Goal: Task Accomplishment & Management: Manage account settings

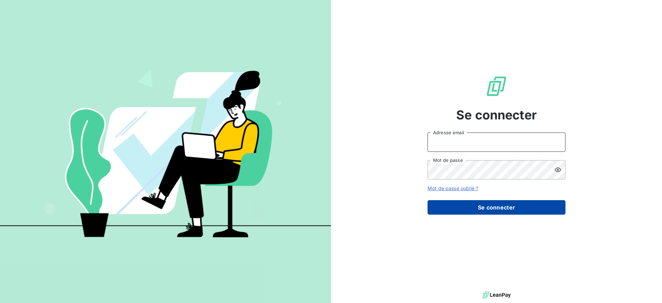
type input "[DOMAIN_NAME][EMAIL_ADDRESS][PERSON_NAME][DOMAIN_NAME]"
click at [459, 205] on button "Se connecter" at bounding box center [496, 207] width 138 height 14
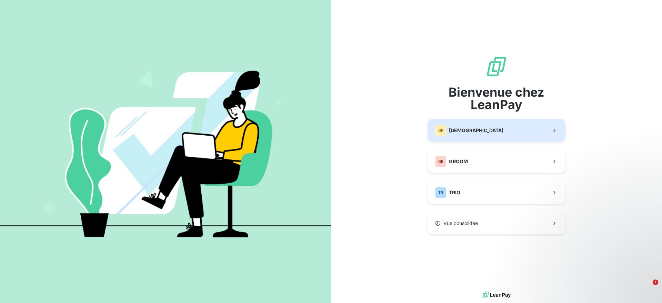
click at [477, 127] on span "[DEMOGRAPHIC_DATA]" at bounding box center [476, 130] width 54 height 7
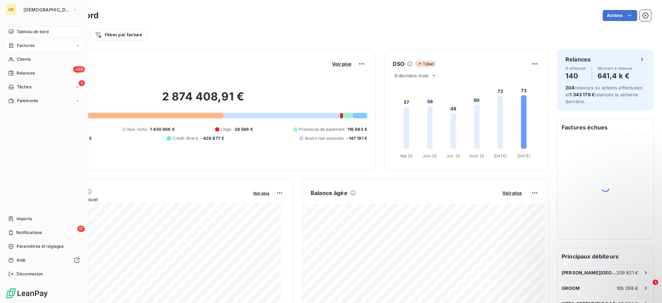
click at [30, 48] on span "Factures" at bounding box center [26, 45] width 18 height 6
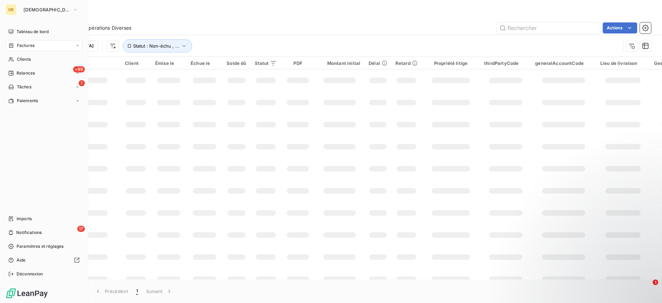
click at [28, 45] on span "Factures" at bounding box center [26, 45] width 18 height 6
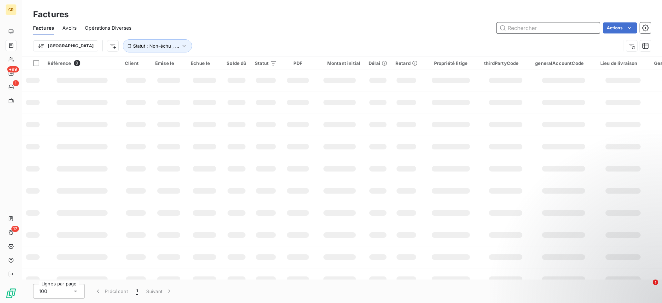
click at [514, 28] on input "text" at bounding box center [547, 27] width 103 height 11
paste input "Ca Europe Avenue (GW00099-1)"
type input "Ca Europe Avenue (GW00099-1)"
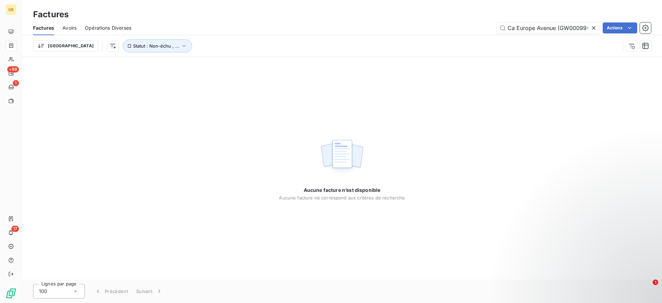
click at [595, 30] on icon at bounding box center [593, 27] width 7 height 7
click at [566, 29] on input "text" at bounding box center [547, 27] width 103 height 11
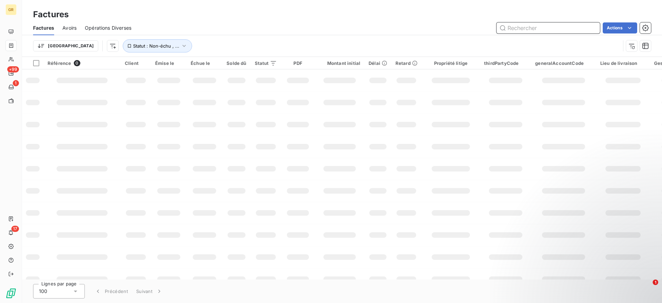
paste input "GW00099"
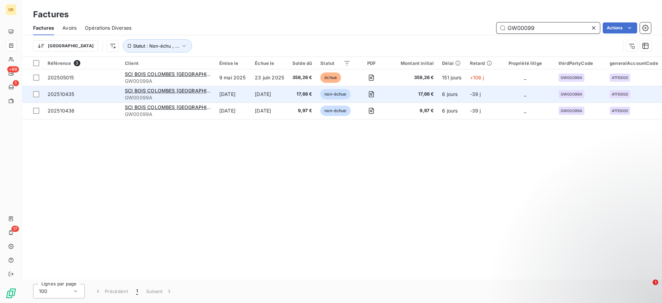
type input "GW00099"
click at [312, 92] on span "17,66 €" at bounding box center [302, 94] width 20 height 7
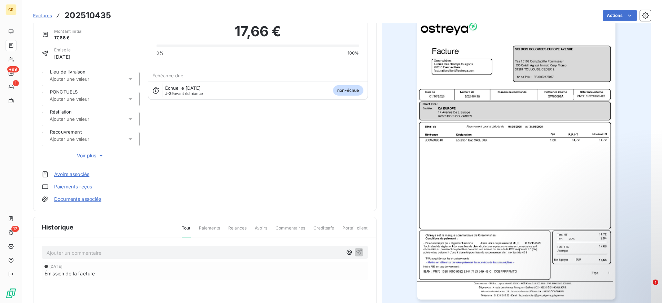
scroll to position [33, 0]
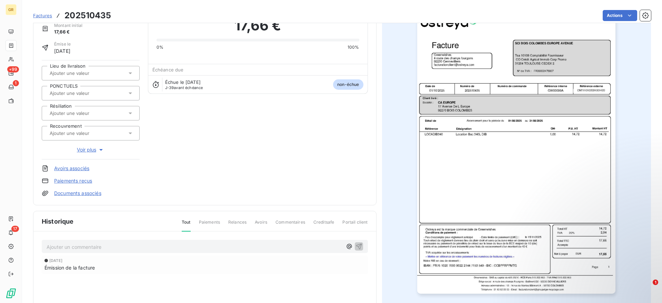
click at [526, 149] on img "button" at bounding box center [516, 153] width 198 height 280
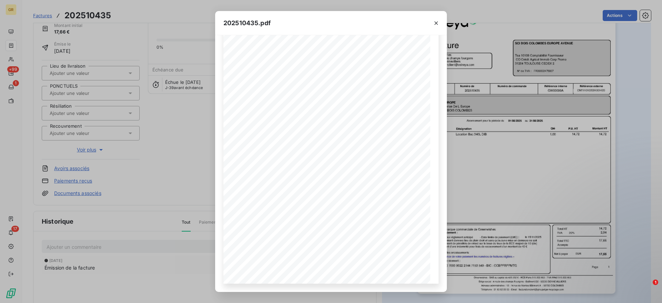
scroll to position [0, 0]
click at [436, 25] on icon "button" at bounding box center [435, 23] width 7 height 7
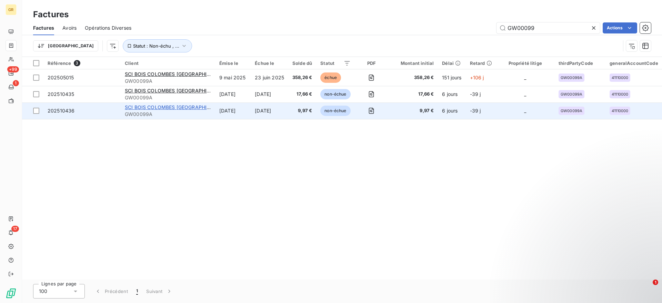
click at [171, 106] on span "SCI BOIS COLOMBES [GEOGRAPHIC_DATA]" at bounding box center [175, 107] width 101 height 6
click at [335, 111] on span "non-échue" at bounding box center [335, 110] width 30 height 10
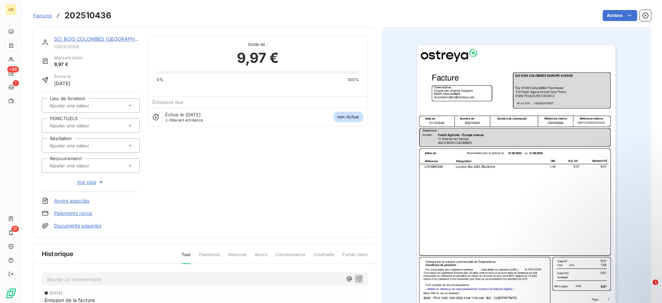
click at [506, 163] on img "button" at bounding box center [516, 185] width 198 height 280
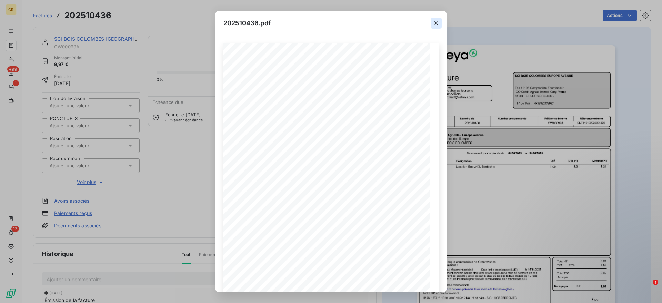
click at [437, 25] on icon "button" at bounding box center [435, 23] width 7 height 7
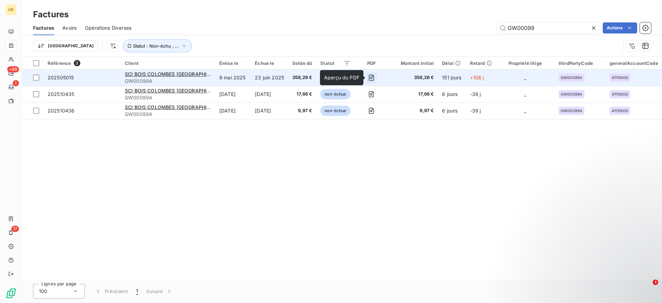
click at [375, 78] on icon "button" at bounding box center [371, 77] width 7 height 7
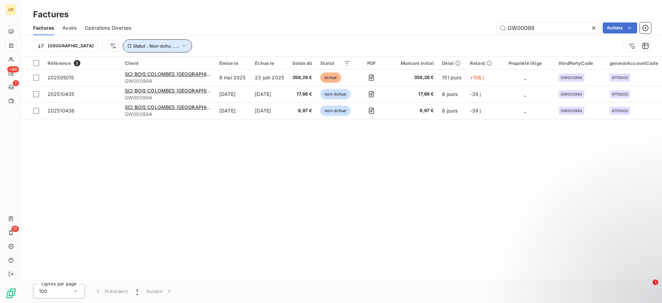
click at [181, 44] on icon "button" at bounding box center [184, 45] width 7 height 7
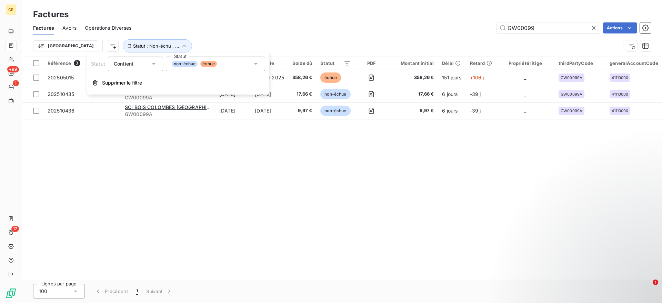
click at [254, 66] on icon at bounding box center [255, 63] width 7 height 7
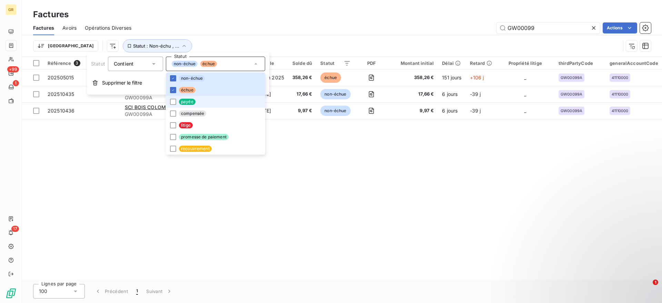
click at [185, 102] on span "payée" at bounding box center [187, 102] width 17 height 6
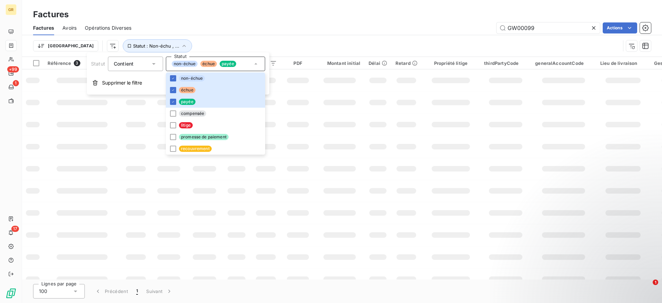
click at [350, 37] on div "Trier Statut : Non-échu , ..." at bounding box center [341, 45] width 617 height 21
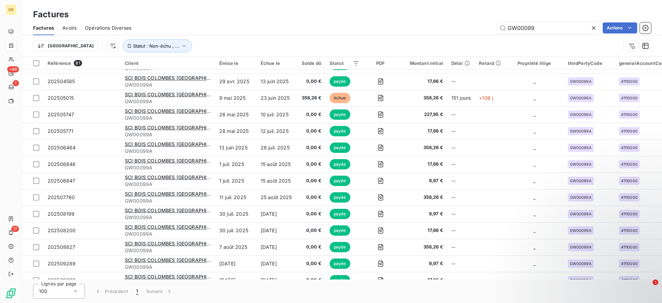
scroll to position [1133, 0]
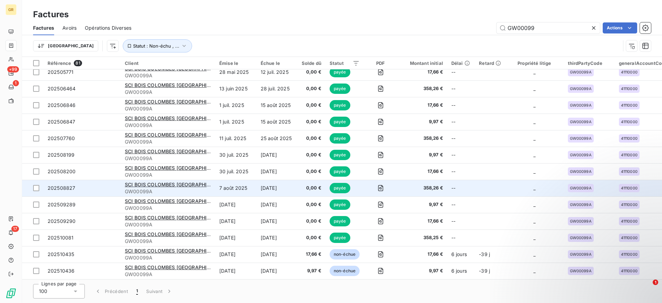
click at [434, 186] on span "358,26 €" at bounding box center [421, 187] width 41 height 7
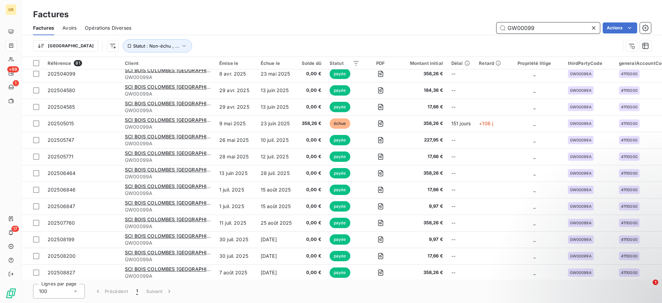
scroll to position [1133, 0]
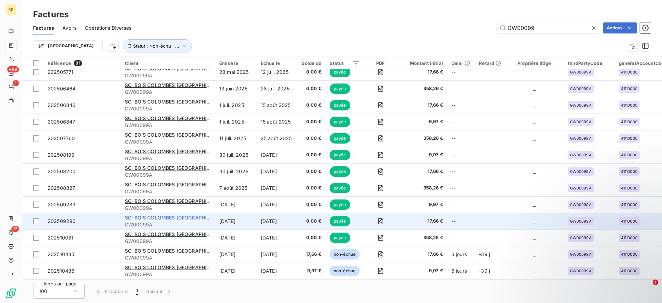
click at [168, 215] on span "SCI BOIS COLOMBES [GEOGRAPHIC_DATA]" at bounding box center [175, 217] width 101 height 6
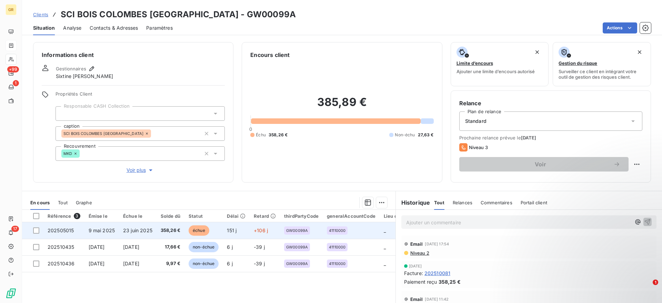
click at [233, 229] on span "151 j" at bounding box center [232, 230] width 10 height 6
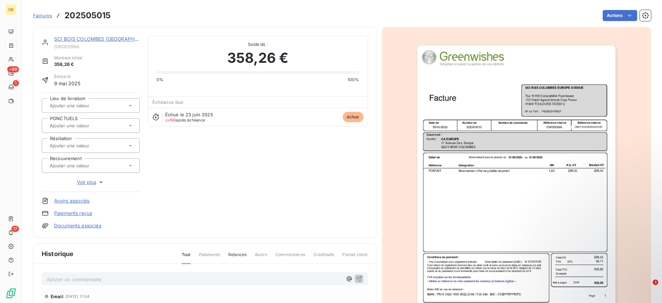
click at [487, 140] on img "button" at bounding box center [516, 185] width 198 height 280
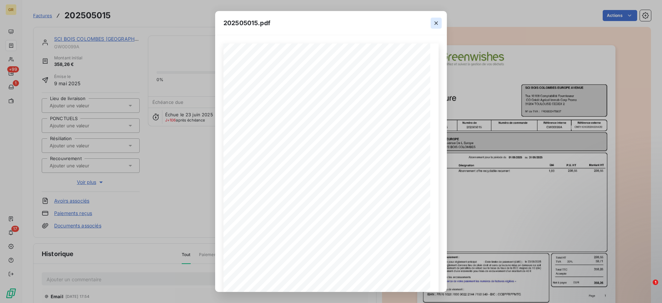
click at [441, 22] on button "button" at bounding box center [435, 23] width 11 height 11
